Goal: Task Accomplishment & Management: Use online tool/utility

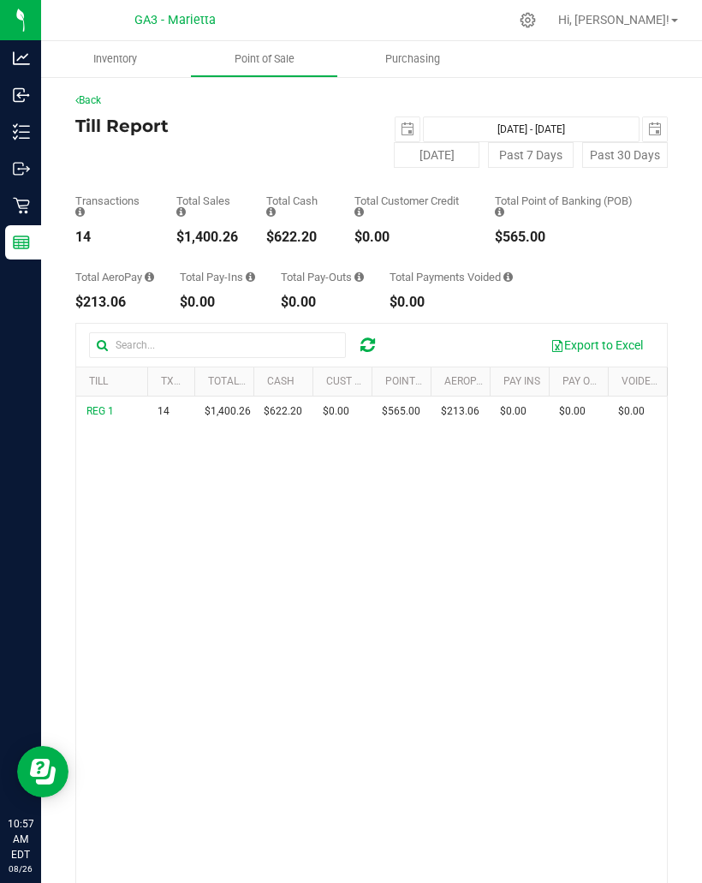
click at [0, 0] on p "Retail" at bounding box center [0, 0] width 0 height 0
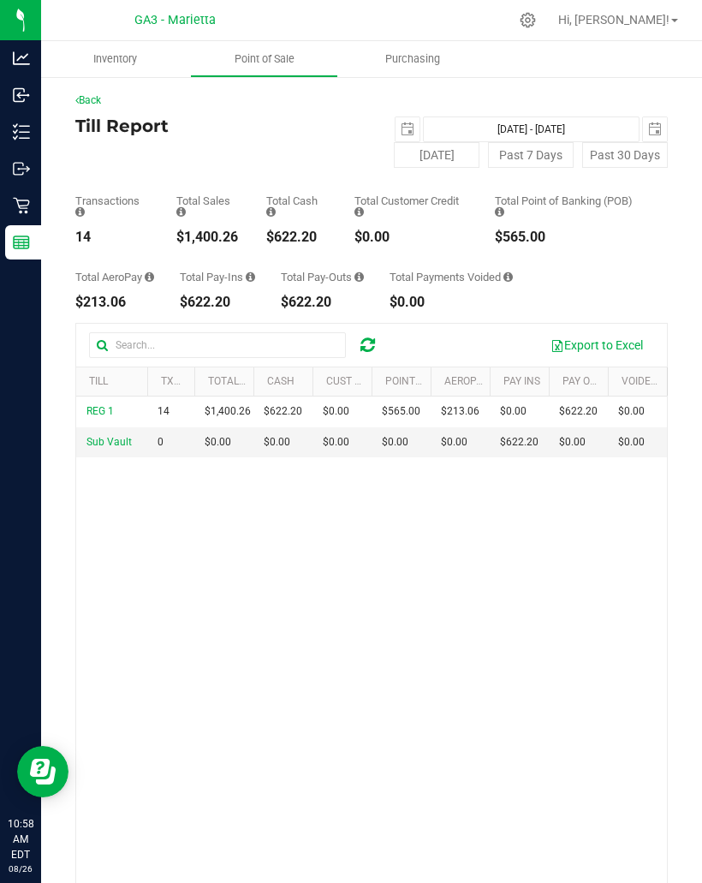
click at [0, 0] on p "Retail" at bounding box center [0, 0] width 0 height 0
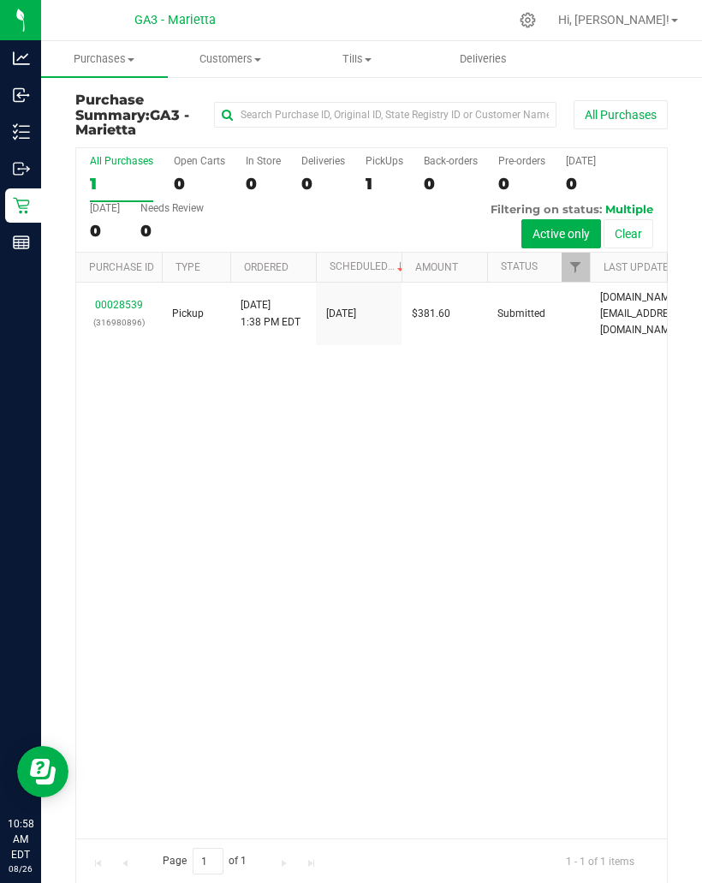
click at [354, 64] on span "Tills" at bounding box center [356, 58] width 125 height 15
click at [401, 87] on ul "Manage tills Reconcile e-payments" at bounding box center [379, 114] width 170 height 72
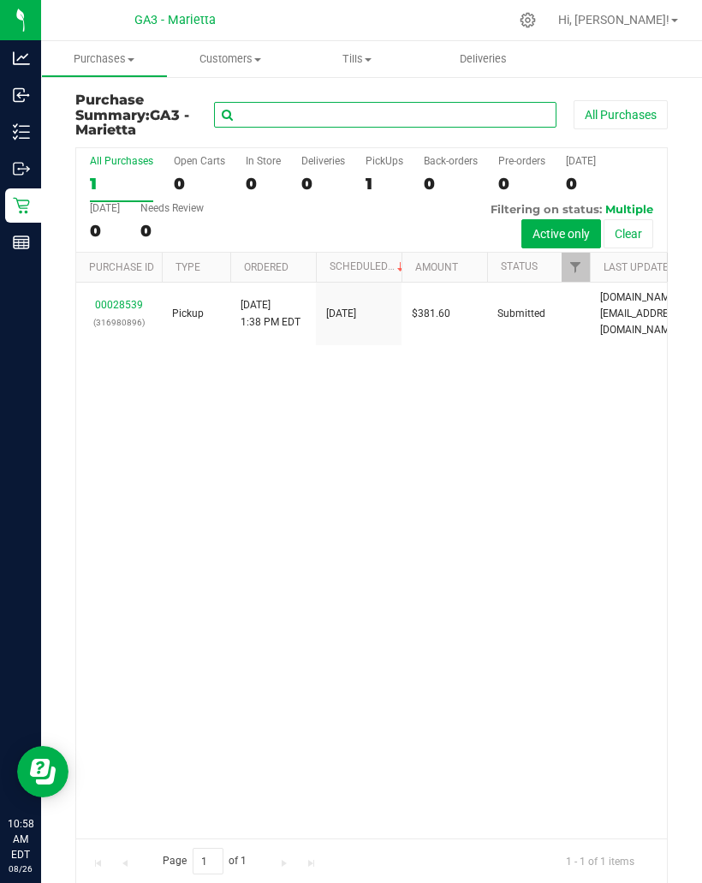
click at [393, 104] on input "text" at bounding box center [385, 115] width 342 height 26
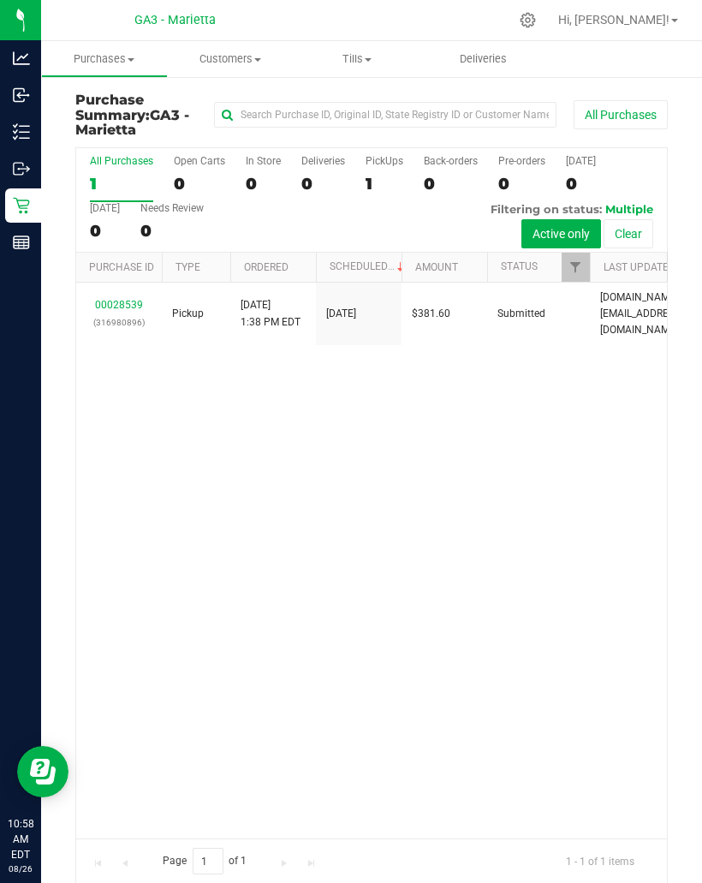
click at [378, 56] on span "Tills" at bounding box center [357, 58] width 127 height 15
click at [391, 112] on li "Manage tills" at bounding box center [379, 103] width 170 height 21
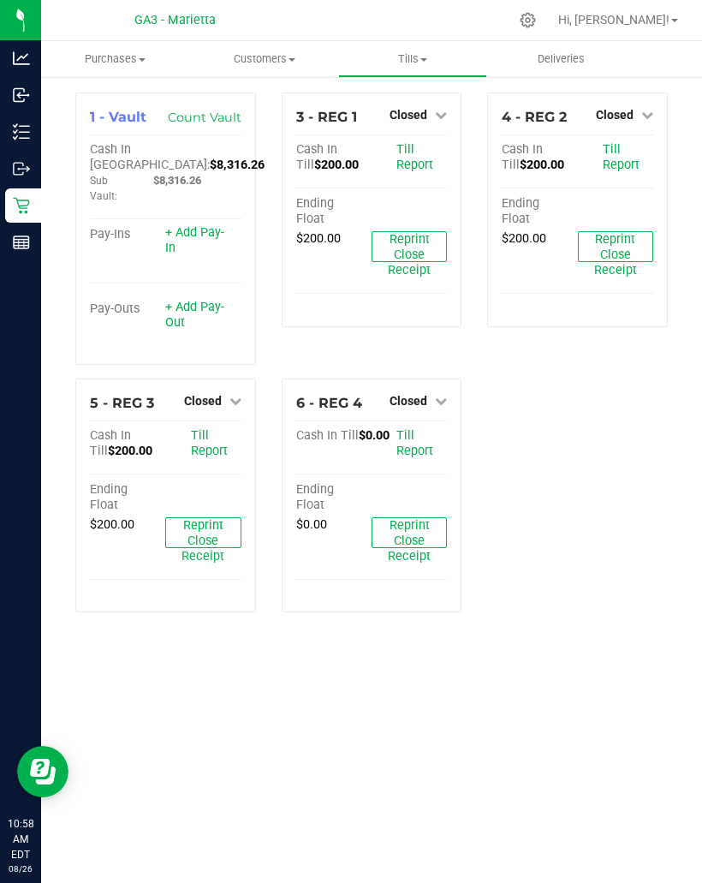
click at [440, 116] on icon at bounding box center [441, 115] width 12 height 12
click at [430, 156] on link "Open Till" at bounding box center [407, 151] width 45 height 14
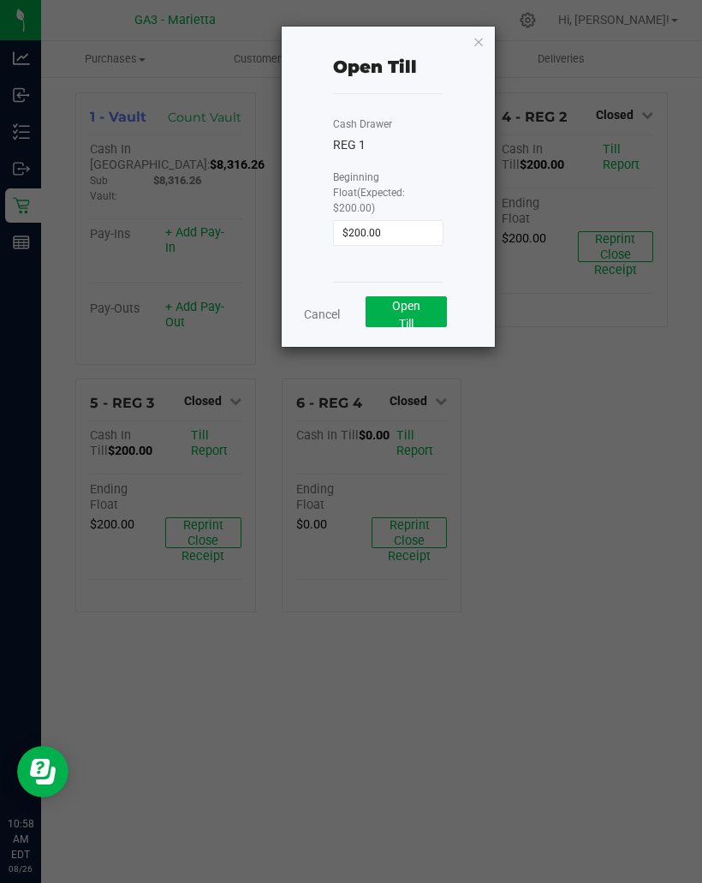
click at [430, 309] on button "Open Till" at bounding box center [406, 311] width 81 height 31
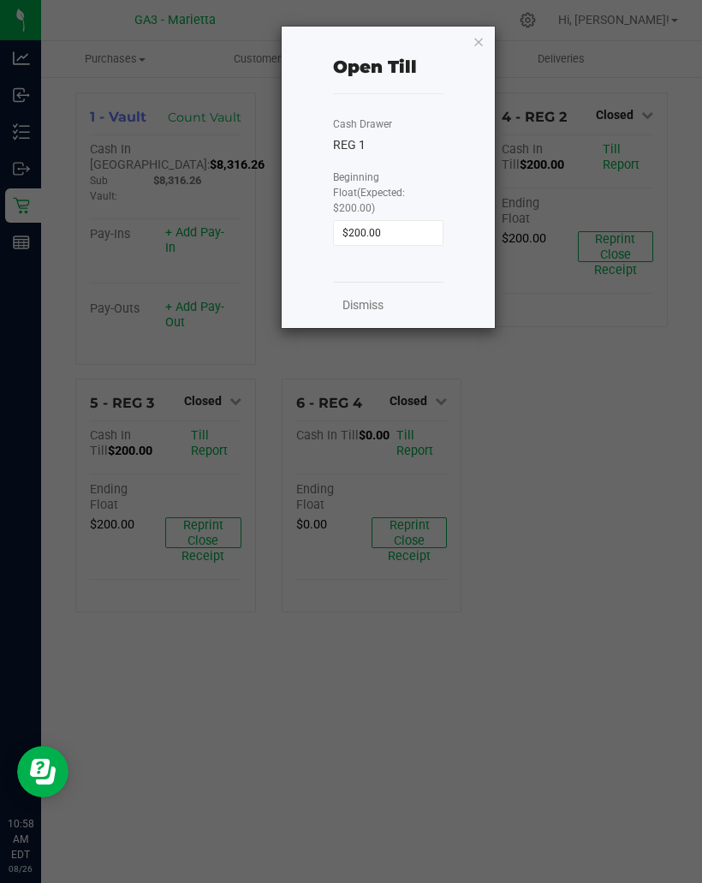
click at [476, 55] on div "Open Till Cash Drawer REG 1 Beginning Float (Expected: $200.00) $200.00 Dismiss" at bounding box center [388, 177] width 213 height 301
click at [473, 49] on icon "button" at bounding box center [479, 41] width 12 height 21
